Goal: Information Seeking & Learning: Find specific fact

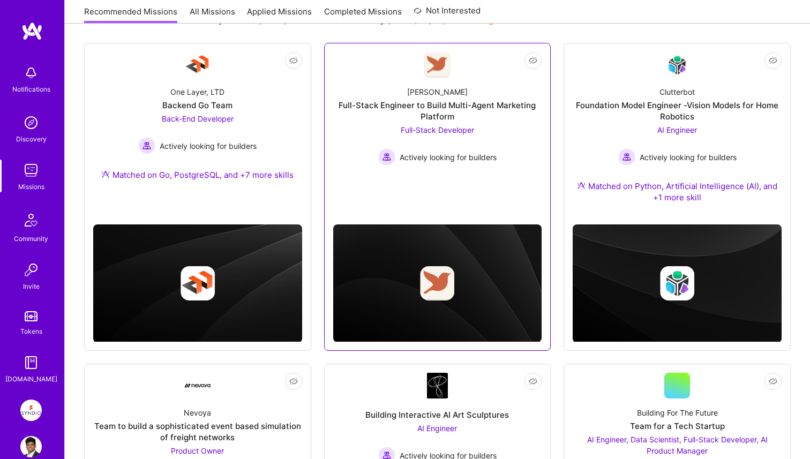
scroll to position [376, 0]
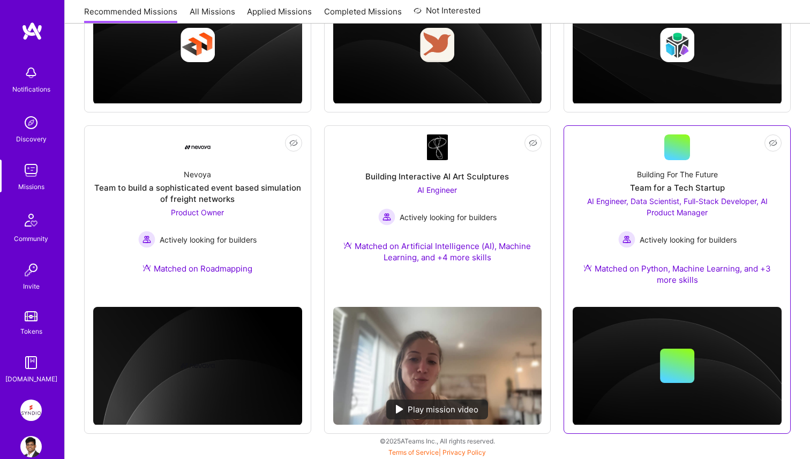
click at [672, 187] on div "Team for a Tech Startup" at bounding box center [677, 187] width 95 height 11
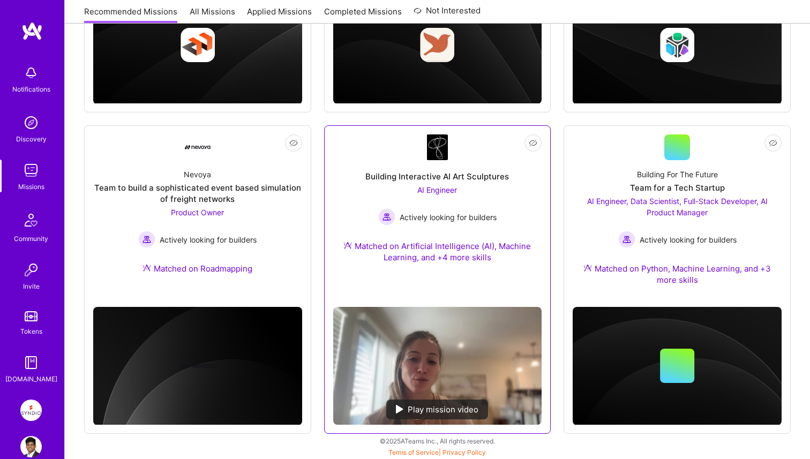
click at [509, 174] on div "Building Interactive AI Art Sculptures AI Engineer Actively looking for builder…" at bounding box center [437, 218] width 209 height 116
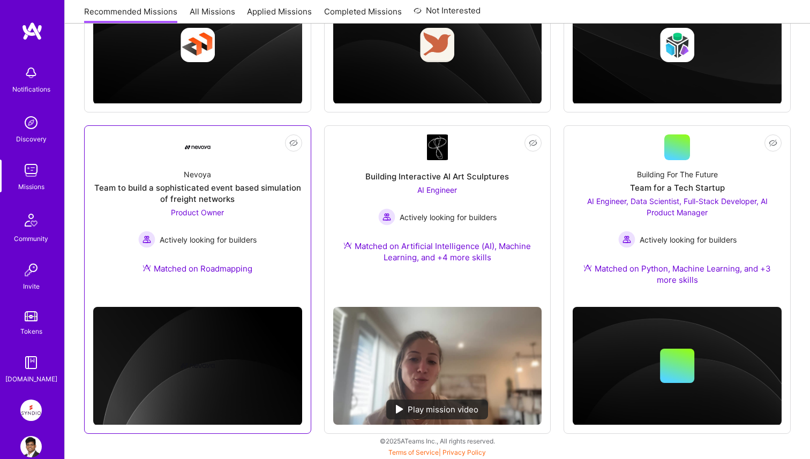
click at [264, 185] on div "Team to build a sophisticated event based simulation of freight networks" at bounding box center [197, 193] width 209 height 23
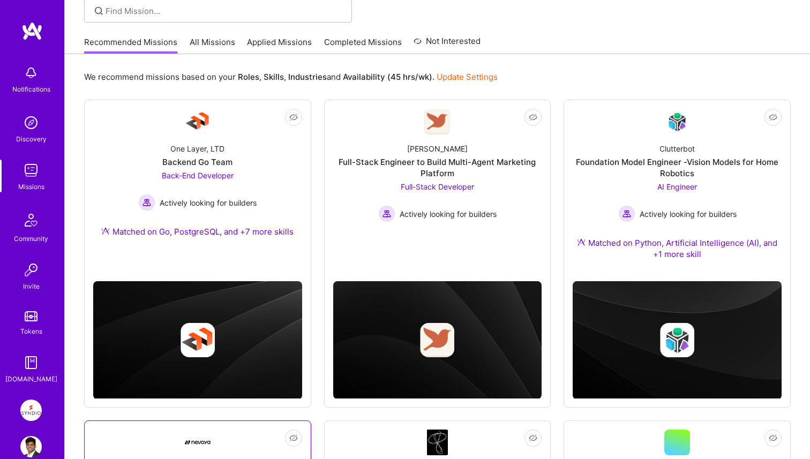
scroll to position [0, 0]
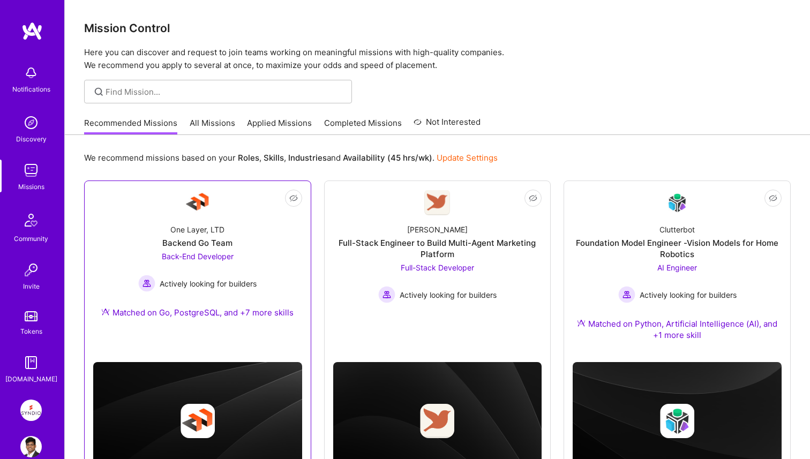
click at [253, 265] on div "Back-End Developer Actively looking for builders" at bounding box center [197, 271] width 118 height 41
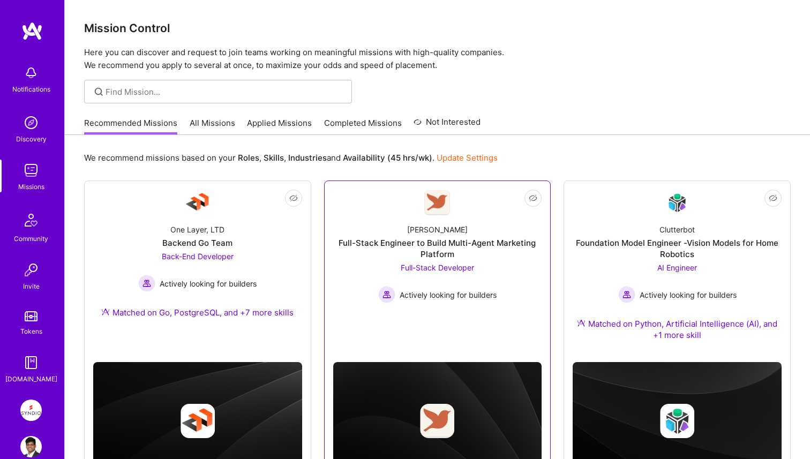
click at [386, 246] on div "Full-Stack Engineer to Build Multi-Agent Marketing Platform" at bounding box center [437, 248] width 209 height 23
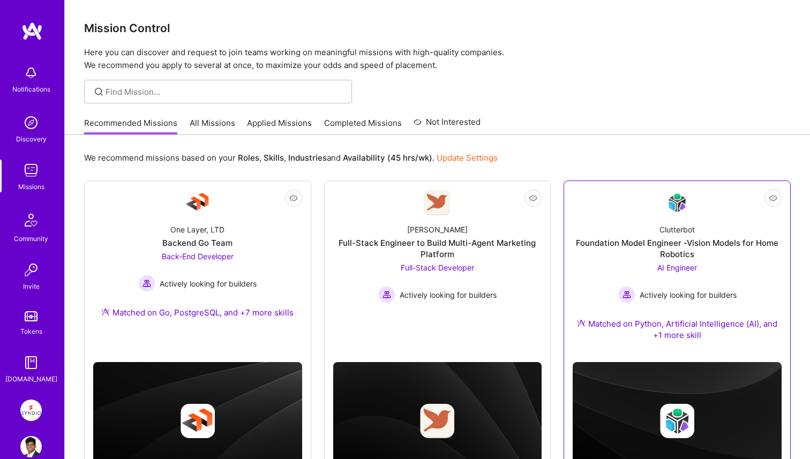
click at [624, 225] on div "Clutterbot Foundation Model Engineer -Vision Models for Home Robotics AI Engine…" at bounding box center [677, 284] width 209 height 138
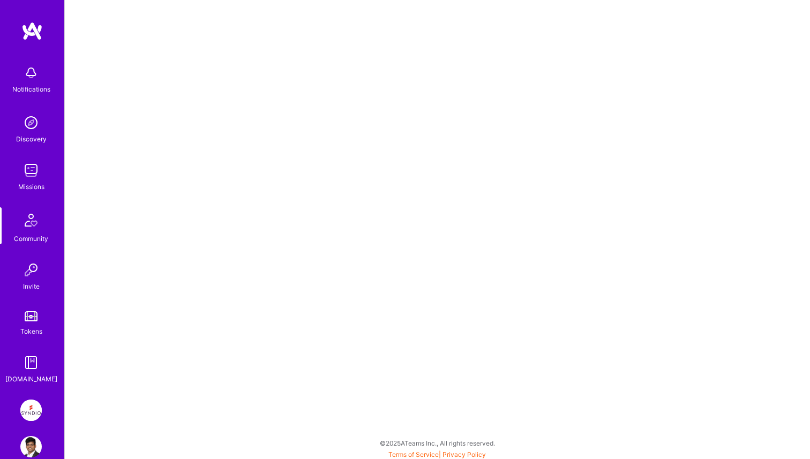
click at [33, 125] on img at bounding box center [30, 122] width 21 height 21
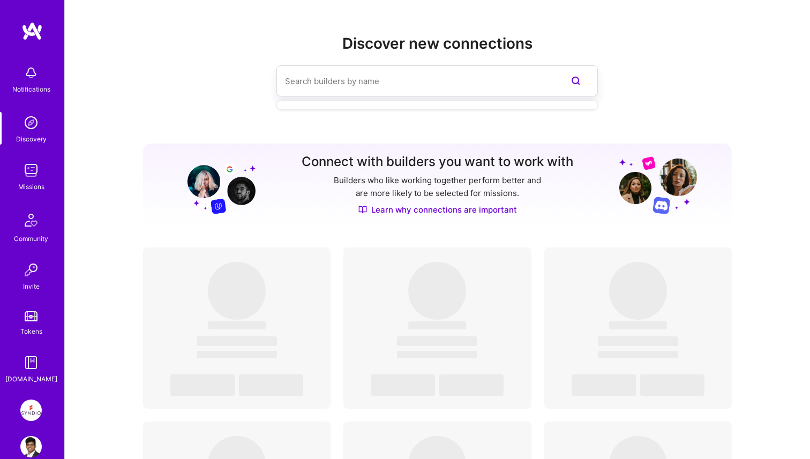
click at [316, 85] on input at bounding box center [416, 81] width 262 height 27
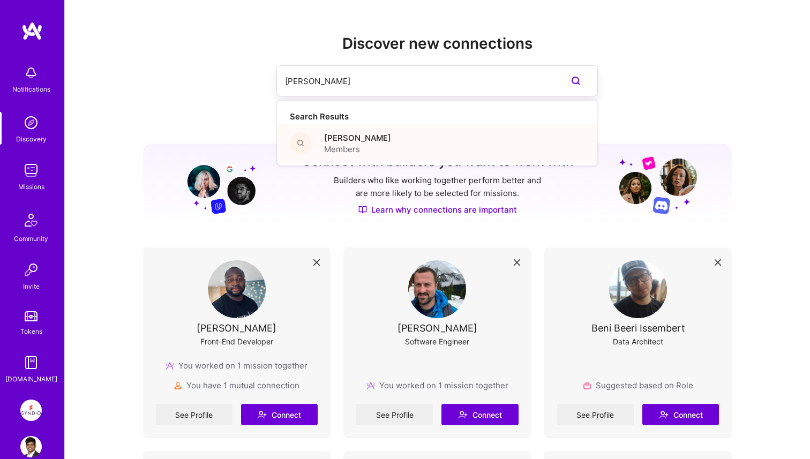
type input "patrick igwe"
click at [346, 154] on span "Members" at bounding box center [357, 149] width 67 height 11
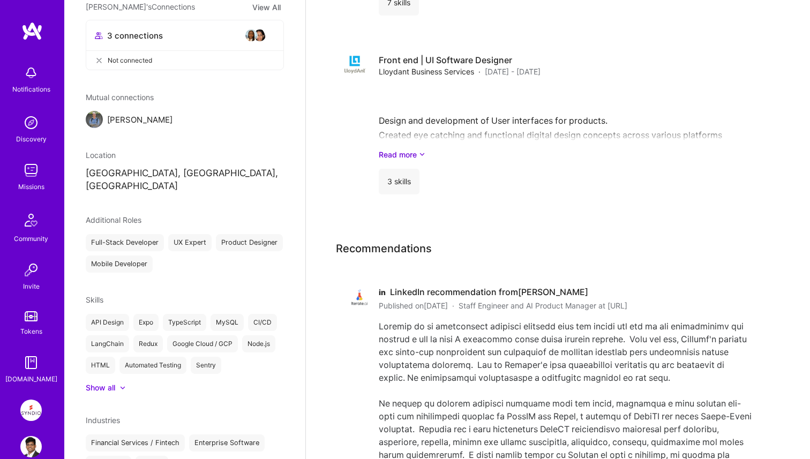
scroll to position [1948, 0]
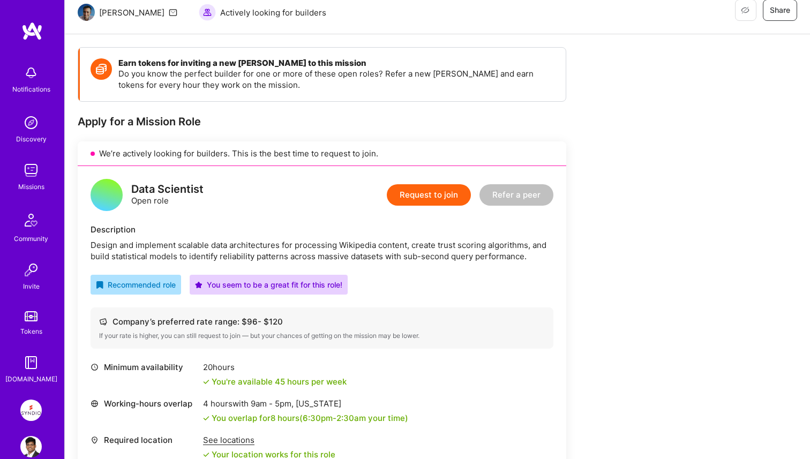
scroll to position [131, 0]
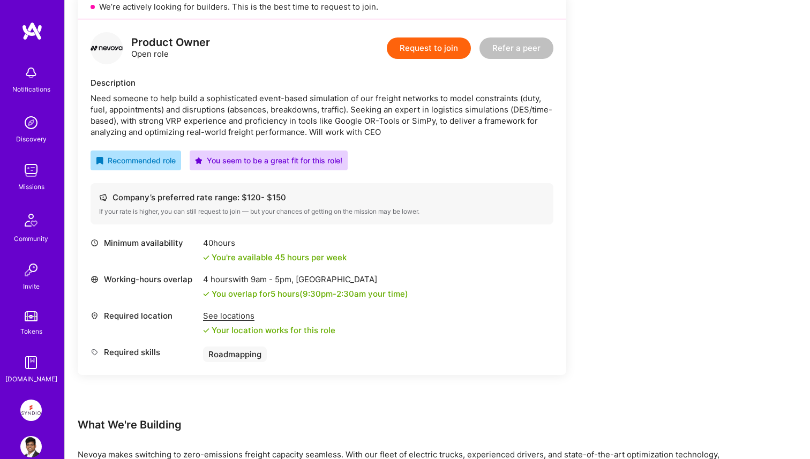
scroll to position [268, 0]
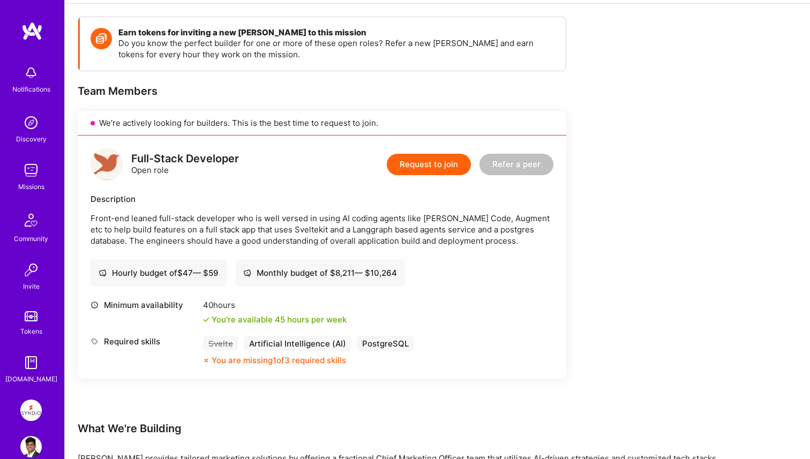
scroll to position [252, 0]
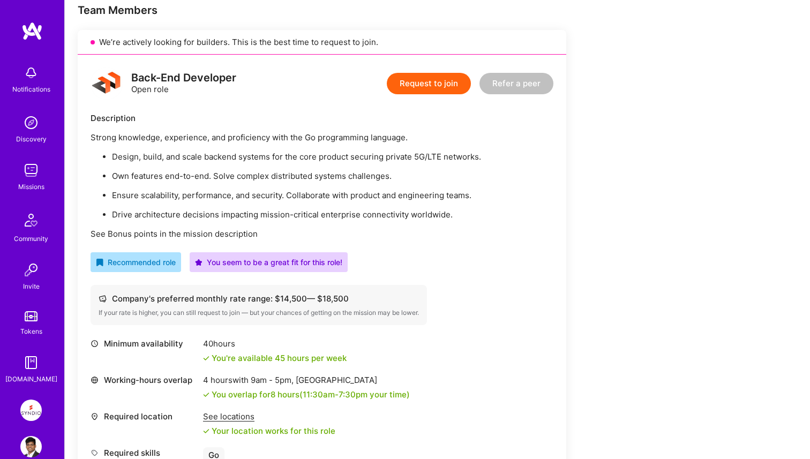
scroll to position [257, 0]
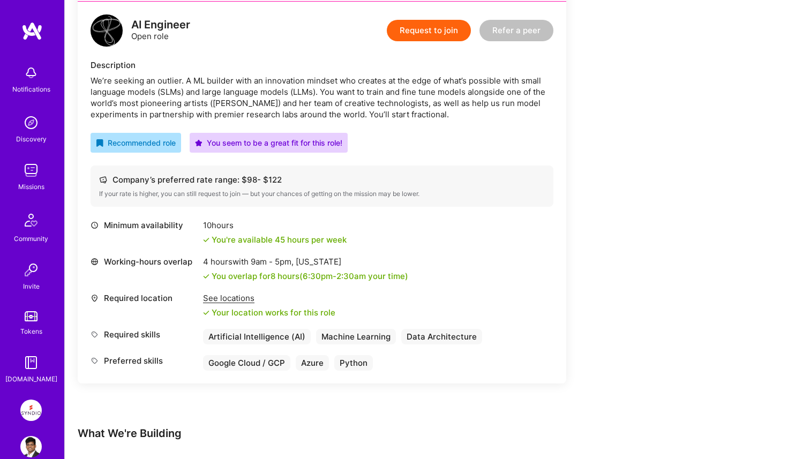
scroll to position [344, 0]
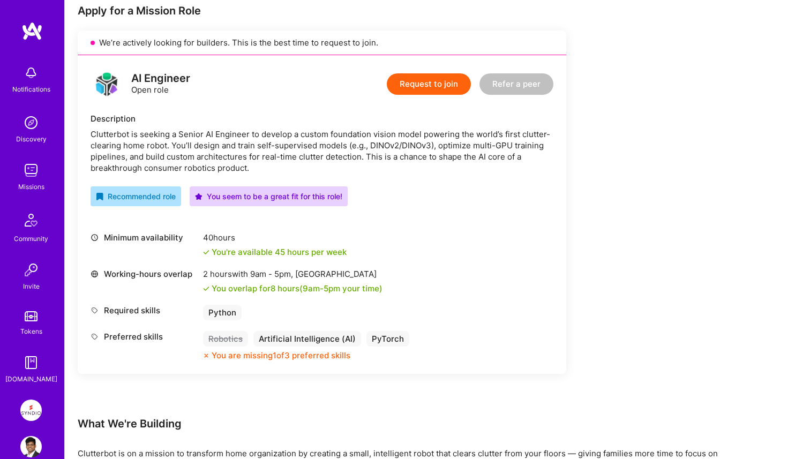
scroll to position [255, 0]
